Goal: Information Seeking & Learning: Learn about a topic

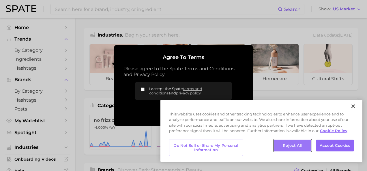
click at [293, 146] on button "Reject All" at bounding box center [292, 146] width 37 height 12
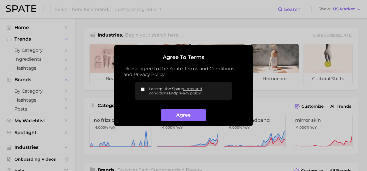
click at [143, 89] on input "I accept the Spate terms and conditions and privacy policy" at bounding box center [143, 90] width 4 height 4
checkbox input "true"
click at [179, 116] on button "Agree" at bounding box center [183, 115] width 44 height 12
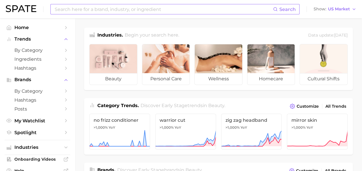
click at [151, 10] on input at bounding box center [163, 9] width 219 height 10
type input "eye shadow"
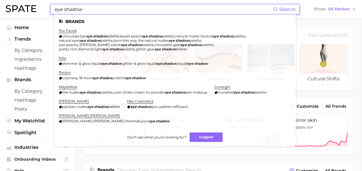
click at [56, 10] on input "eye shadow" at bounding box center [163, 9] width 219 height 10
click at [170, 135] on span "Don't see what you're looking for?" at bounding box center [156, 137] width 59 height 4
click at [208, 133] on button "Suggest" at bounding box center [206, 138] width 33 height 10
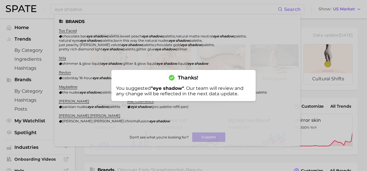
click at [215, 25] on div at bounding box center [183, 85] width 367 height 171
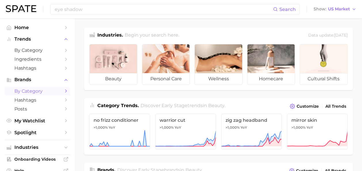
click at [28, 92] on span "by Category" at bounding box center [37, 91] width 46 height 5
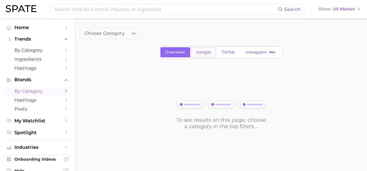
click at [203, 52] on span "Google" at bounding box center [203, 52] width 15 height 5
click at [182, 32] on span at bounding box center [184, 34] width 62 height 12
click at [251, 34] on span at bounding box center [258, 34] width 62 height 12
click at [224, 52] on span "TikTok" at bounding box center [227, 52] width 13 height 5
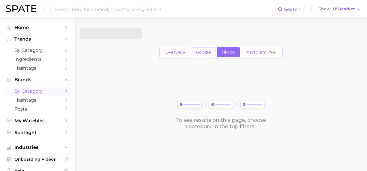
click at [203, 51] on span "Google" at bounding box center [203, 52] width 15 height 5
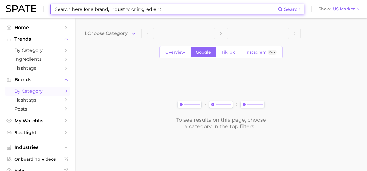
click at [218, 9] on input at bounding box center [165, 9] width 223 height 10
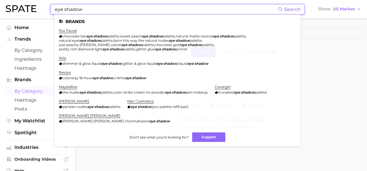
type input "eye shadow"
click at [27, 100] on span "Hashtags" at bounding box center [37, 99] width 46 height 5
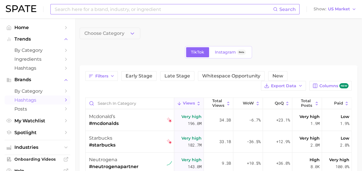
click at [133, 9] on input at bounding box center [163, 9] width 219 height 10
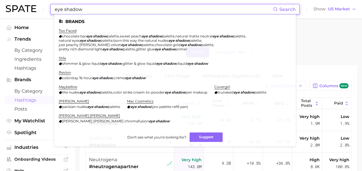
type input "eye shadow"
click at [327, 48] on div "TikTok Instagram Beta" at bounding box center [219, 52] width 278 height 12
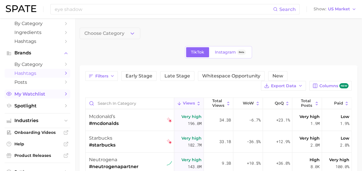
scroll to position [54, 0]
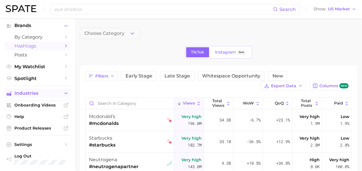
click at [33, 96] on span "Industries" at bounding box center [37, 93] width 46 height 5
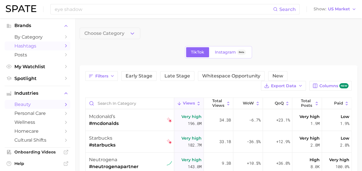
click at [30, 103] on span "beauty" at bounding box center [37, 104] width 46 height 5
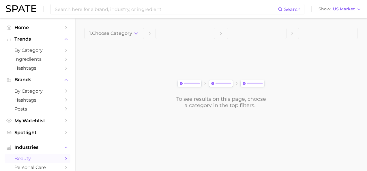
click at [176, 31] on span at bounding box center [185, 34] width 60 height 12
click at [28, 43] on button "Trends" at bounding box center [38, 39] width 66 height 9
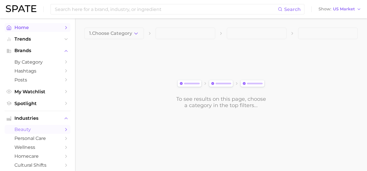
click at [20, 27] on span "Home" at bounding box center [37, 27] width 46 height 5
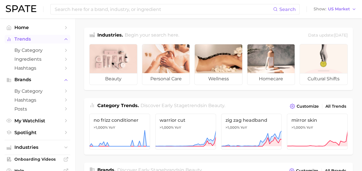
click at [22, 38] on span "Trends" at bounding box center [37, 39] width 46 height 5
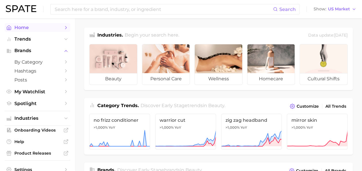
click at [23, 27] on span "Home" at bounding box center [37, 27] width 46 height 5
click at [25, 67] on link "Hashtags" at bounding box center [38, 71] width 66 height 9
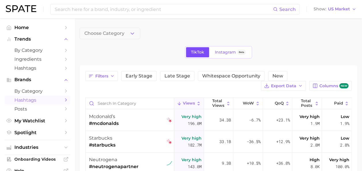
click at [194, 54] on span "TikTok" at bounding box center [197, 52] width 13 height 5
click at [120, 11] on input at bounding box center [163, 9] width 219 height 10
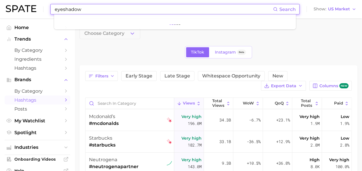
type input "eyeshadow"
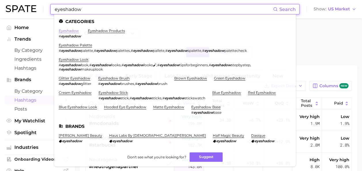
click at [70, 30] on link "eyeshadow" at bounding box center [69, 31] width 20 height 4
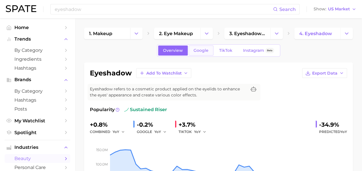
click at [196, 51] on span "Google" at bounding box center [201, 50] width 15 height 5
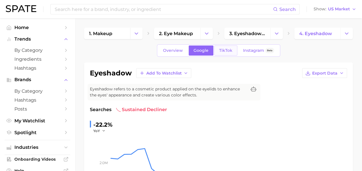
click at [224, 50] on span "TikTok" at bounding box center [225, 50] width 13 height 5
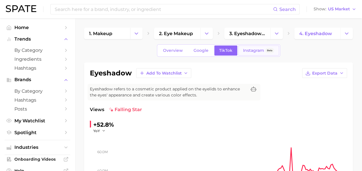
click at [247, 50] on span "Instagram" at bounding box center [253, 50] width 21 height 5
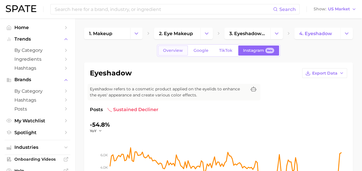
click at [180, 48] on span "Overview" at bounding box center [173, 50] width 20 height 5
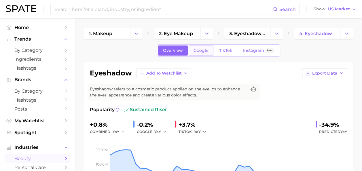
click at [201, 48] on span "Google" at bounding box center [201, 50] width 15 height 5
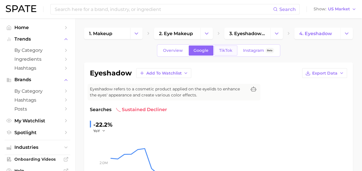
click at [226, 50] on span "TikTok" at bounding box center [225, 50] width 13 height 5
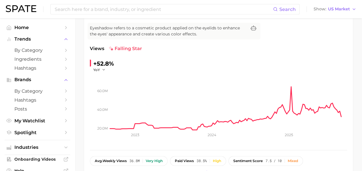
scroll to position [29, 0]
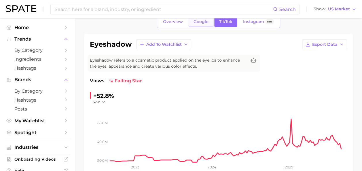
click at [201, 25] on link "Google" at bounding box center [201, 22] width 25 height 10
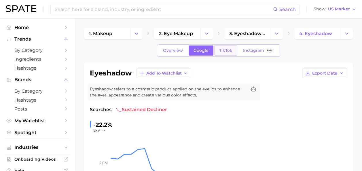
click at [226, 47] on link "TikTok" at bounding box center [225, 51] width 23 height 10
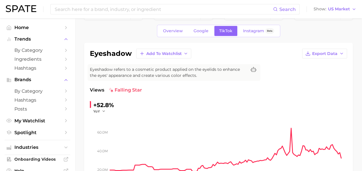
scroll to position [29, 0]
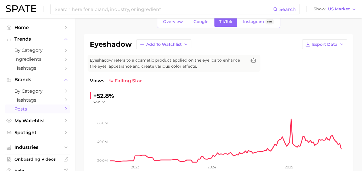
click at [27, 106] on link "Posts" at bounding box center [38, 109] width 66 height 9
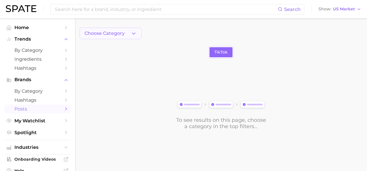
click at [137, 34] on button "Choose Category" at bounding box center [111, 34] width 62 height 12
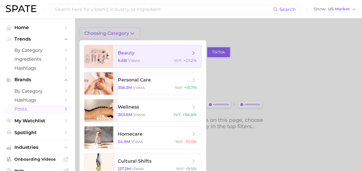
click at [137, 57] on span "beauty 6.6b views YoY : +23.2%" at bounding box center [157, 56] width 88 height 22
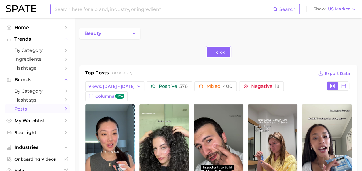
click at [192, 6] on input at bounding box center [163, 9] width 219 height 10
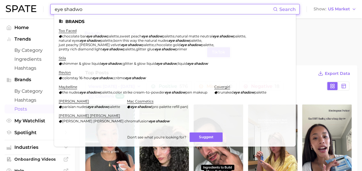
click at [103, 3] on div "eye shadwo Search Brands too faced chocolate bar eye shadow palette , sweet pea…" at bounding box center [181, 9] width 351 height 18
drag, startPoint x: 97, startPoint y: 8, endPoint x: 63, endPoint y: 7, distance: 33.4
click at [63, 8] on input "eye shadwo" at bounding box center [163, 9] width 219 height 10
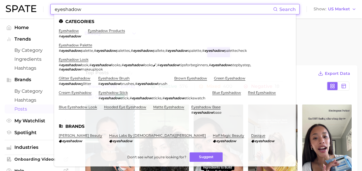
type input "eyeshadow"
click at [68, 33] on li "eyeshadow # eyeshadow" at bounding box center [70, 34] width 22 height 10
click at [71, 30] on link "eyeshadow" at bounding box center [69, 31] width 20 height 4
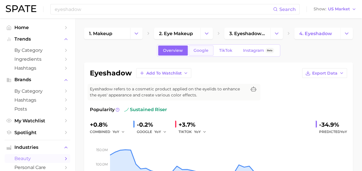
click at [197, 48] on span "Google" at bounding box center [201, 50] width 15 height 5
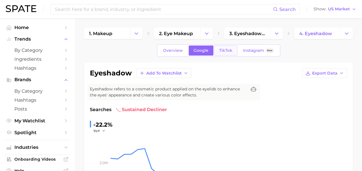
click at [221, 47] on link "TikTok" at bounding box center [225, 51] width 23 height 10
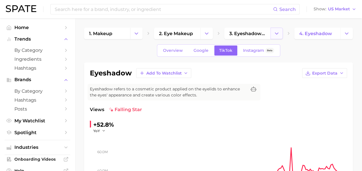
click at [276, 35] on icon "Change Category" at bounding box center [277, 34] width 6 height 6
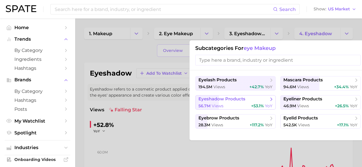
click at [242, 101] on span "eyeshadow products" at bounding box center [234, 99] width 70 height 6
